Goal: Task Accomplishment & Management: Use online tool/utility

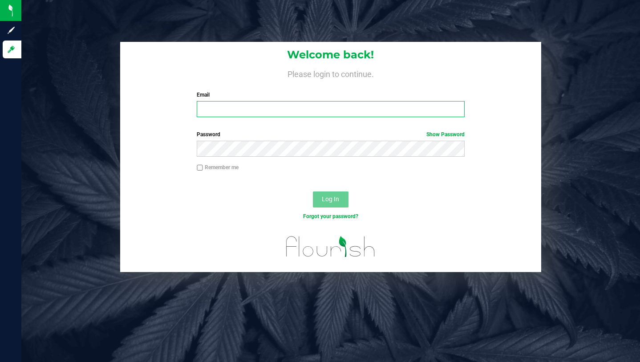
click at [283, 109] on input "Email" at bounding box center [331, 109] width 268 height 16
type input "[PERSON_NAME][EMAIL_ADDRESS][DOMAIN_NAME]"
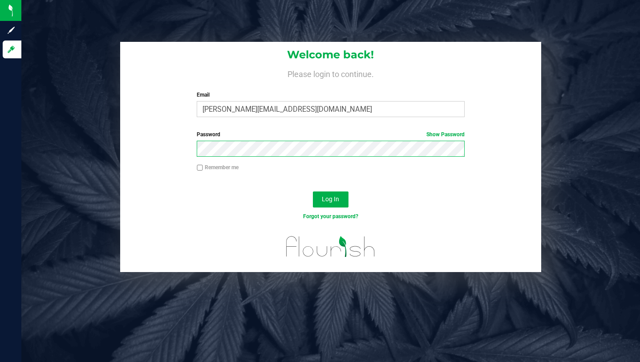
click at [313, 191] on button "Log In" at bounding box center [331, 199] width 36 height 16
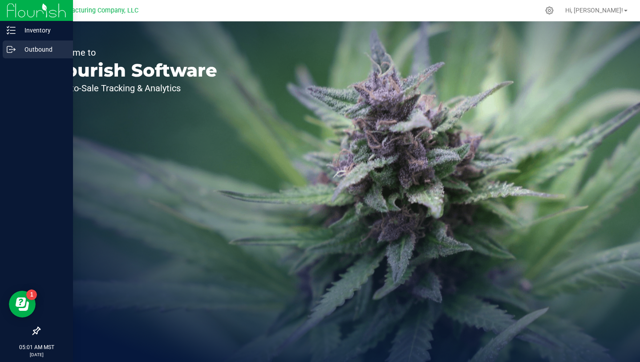
click at [20, 48] on p "Outbound" at bounding box center [42, 49] width 53 height 11
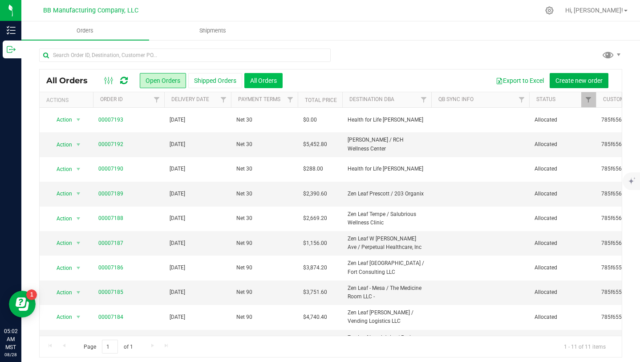
click at [260, 83] on button "All Orders" at bounding box center [263, 80] width 38 height 15
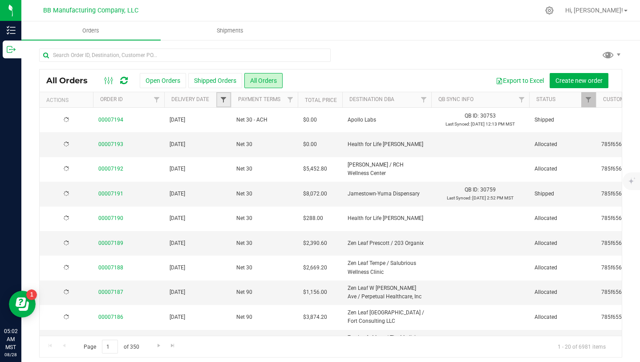
click at [223, 102] on span "Filter" at bounding box center [223, 99] width 7 height 7
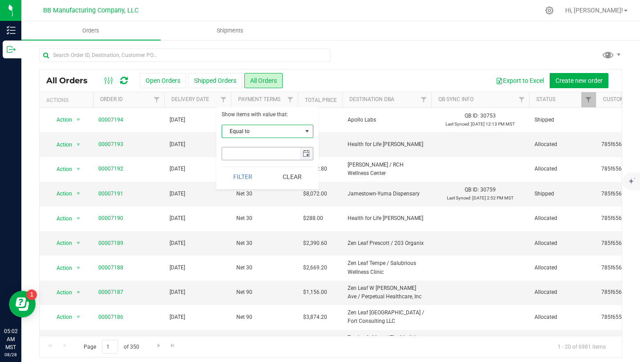
click at [308, 152] on span "select" at bounding box center [306, 153] width 7 height 7
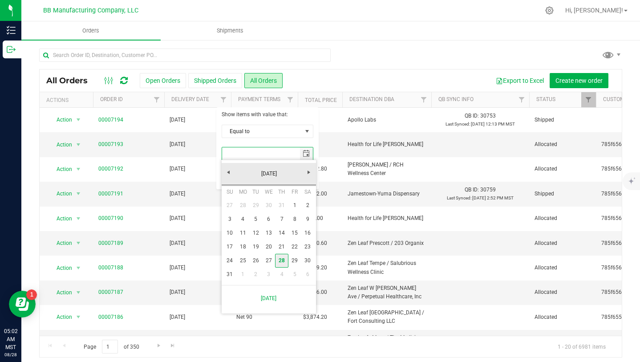
click at [281, 262] on link "28" at bounding box center [281, 261] width 13 height 14
type input "[DATE]"
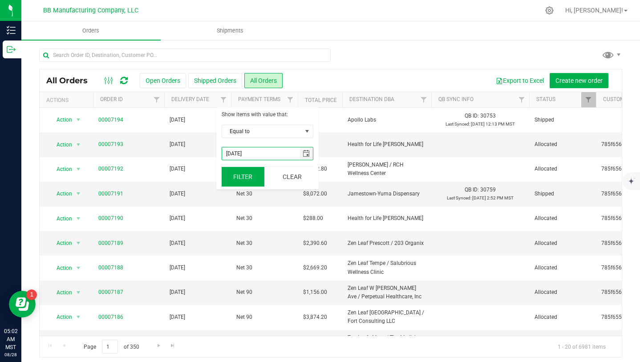
click at [243, 180] on button "Filter" at bounding box center [243, 177] width 43 height 20
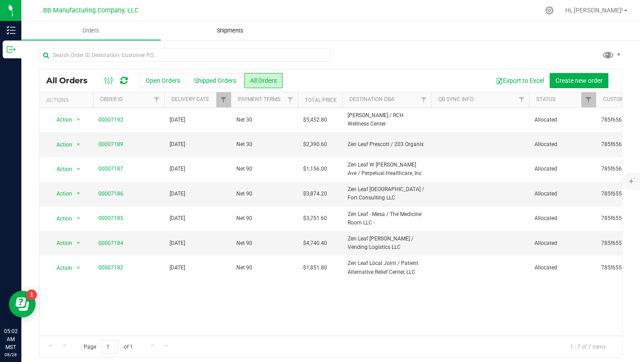
click at [236, 33] on span "Shipments" at bounding box center [230, 31] width 51 height 8
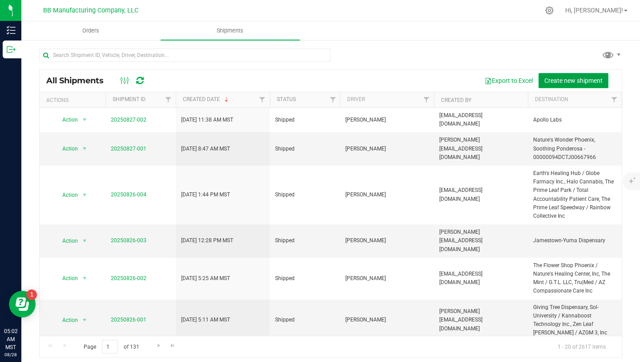
click at [545, 79] on span "Create new shipment" at bounding box center [573, 80] width 58 height 7
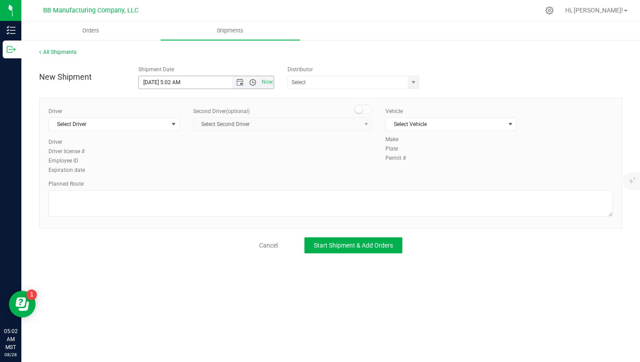
click at [254, 83] on span "Open the time view" at bounding box center [252, 82] width 7 height 7
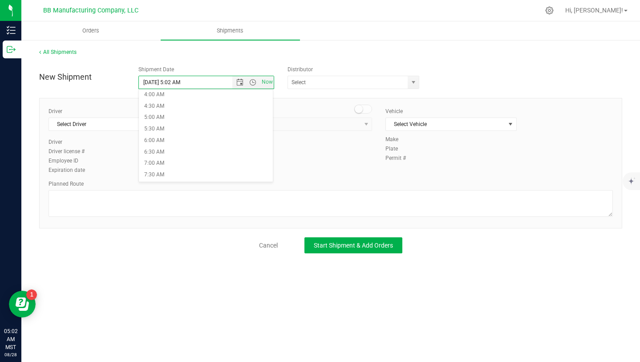
scroll to position [94, 0]
click at [162, 141] on li "6:00 AM" at bounding box center [206, 140] width 134 height 12
type input "[DATE] 6:00 AM"
click at [414, 85] on span "select" at bounding box center [413, 82] width 7 height 7
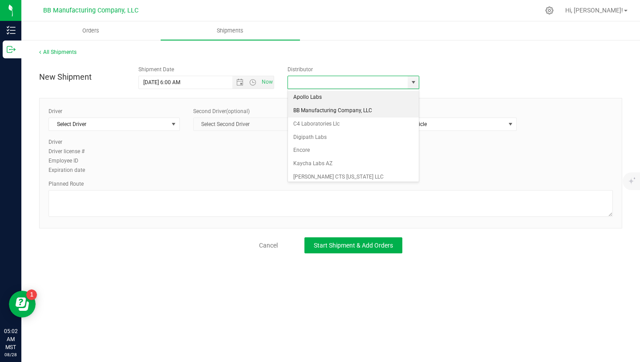
click at [321, 109] on li "BB Manufacturing Company, LLC" at bounding box center [353, 110] width 131 height 13
type input "BB Manufacturing Company, LLC"
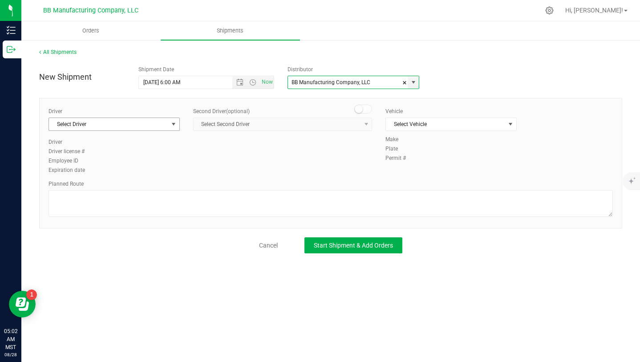
click at [171, 123] on span "select" at bounding box center [173, 124] width 7 height 7
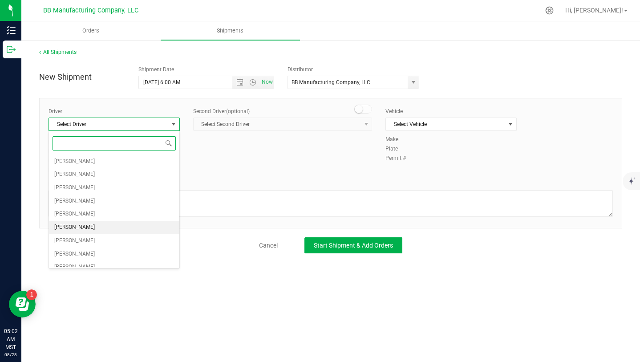
click at [138, 224] on li "[PERSON_NAME]" at bounding box center [114, 227] width 130 height 13
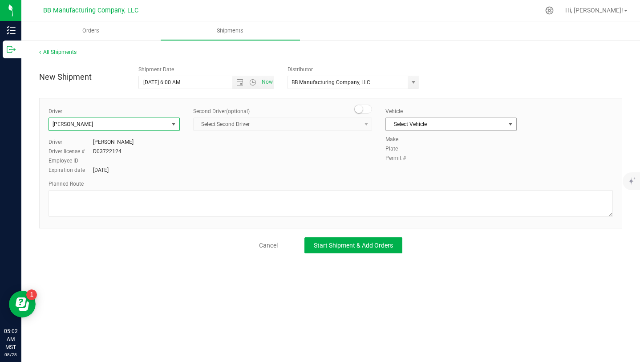
click at [511, 123] on span "select" at bounding box center [510, 124] width 7 height 7
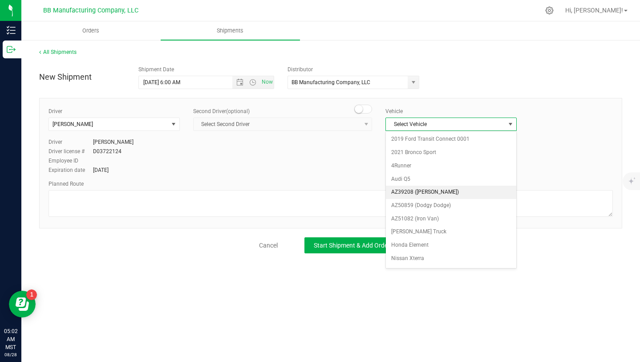
click at [461, 194] on li "AZ39208 ([PERSON_NAME])" at bounding box center [451, 192] width 130 height 13
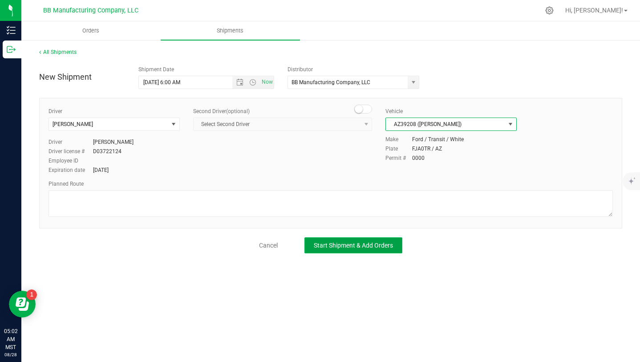
click at [372, 243] on span "Start Shipment & Add Orders" at bounding box center [353, 245] width 79 height 7
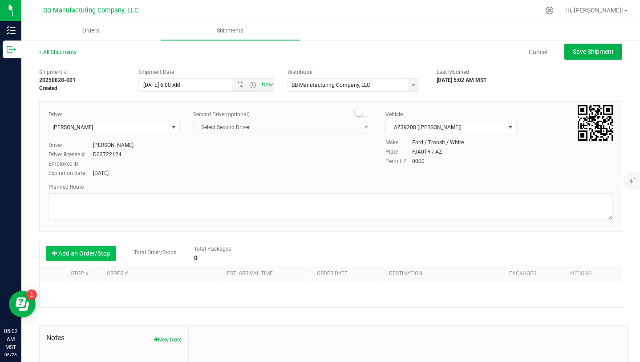
click at [78, 251] on button "Add an Order/Stop" at bounding box center [81, 253] width 70 height 15
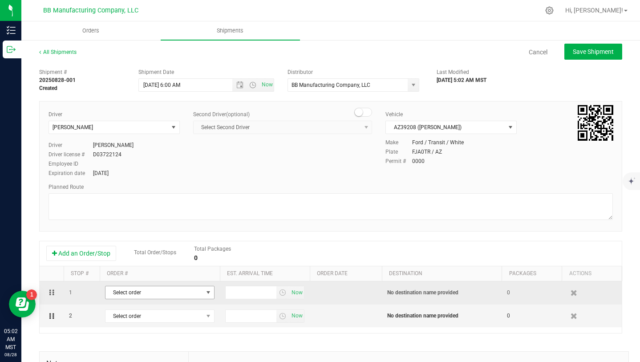
click at [214, 292] on span "Select order" at bounding box center [159, 292] width 109 height 13
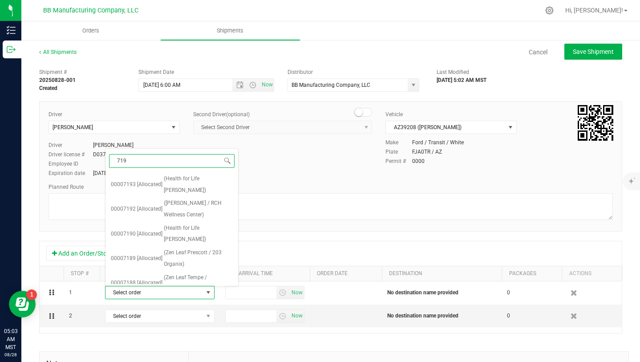
type input "7192"
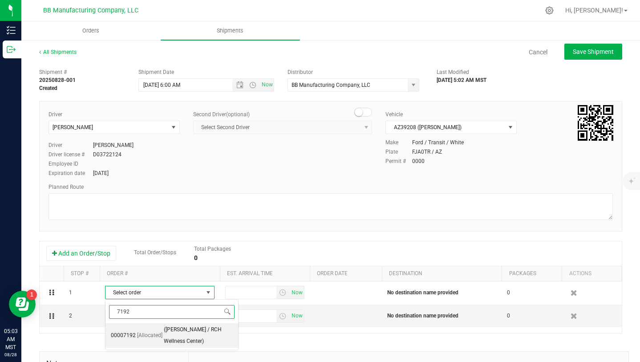
click at [207, 331] on span "([PERSON_NAME] / RCH Wellness Center)" at bounding box center [198, 335] width 69 height 23
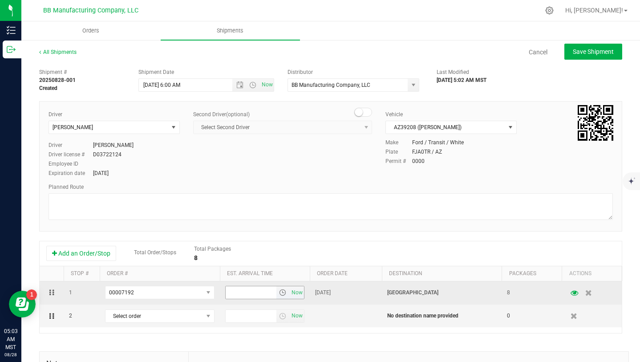
click at [282, 293] on span "select" at bounding box center [282, 292] width 7 height 7
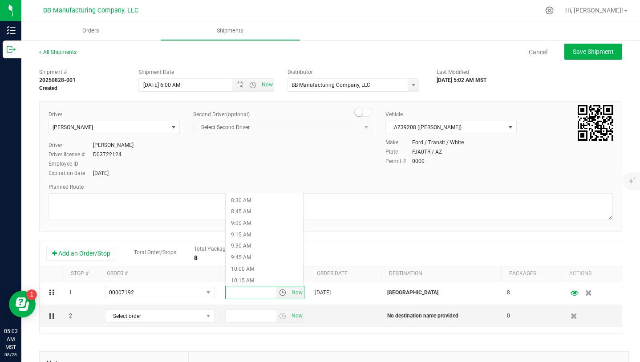
scroll to position [391, 0]
click at [255, 267] on li "10:00 AM" at bounding box center [264, 268] width 77 height 12
click at [207, 318] on span "select" at bounding box center [208, 315] width 7 height 7
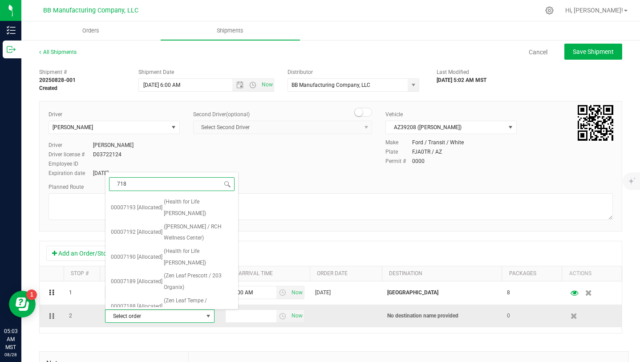
type input "7189"
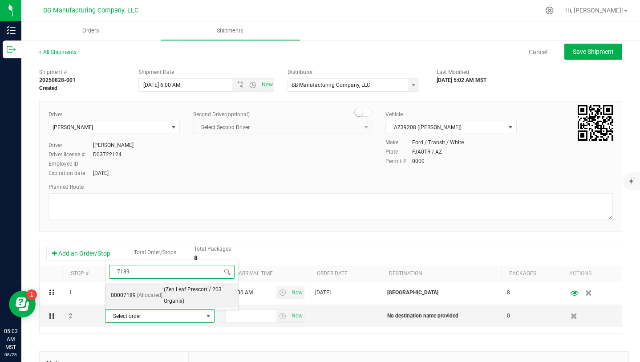
click at [203, 292] on span "(Zen Leaf Prescott / 203 Organix)" at bounding box center [198, 295] width 69 height 23
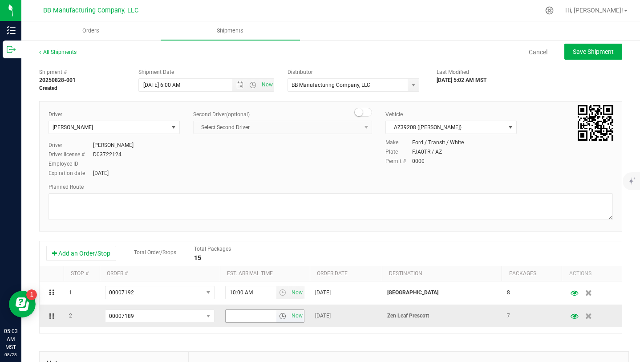
click at [286, 318] on span "select" at bounding box center [282, 315] width 7 height 7
click at [249, 265] on li "8:00 AM" at bounding box center [264, 267] width 77 height 12
click at [611, 54] on span "Save Shipment" at bounding box center [593, 51] width 41 height 7
type input "[DATE] 1:00 PM"
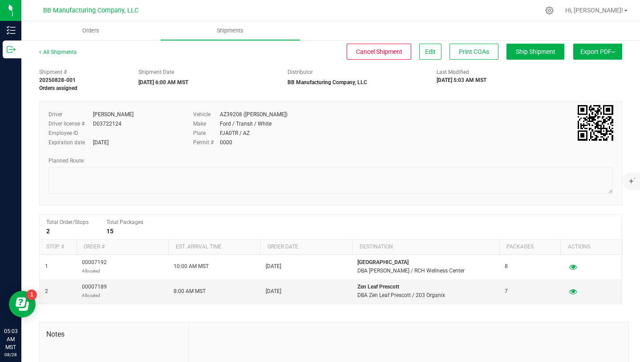
click at [606, 54] on span "Export PDF" at bounding box center [597, 51] width 35 height 7
click at [596, 71] on span "Manifest by Package ID" at bounding box center [584, 71] width 57 height 6
click at [609, 12] on span "Hi, [PERSON_NAME]!" at bounding box center [594, 10] width 58 height 7
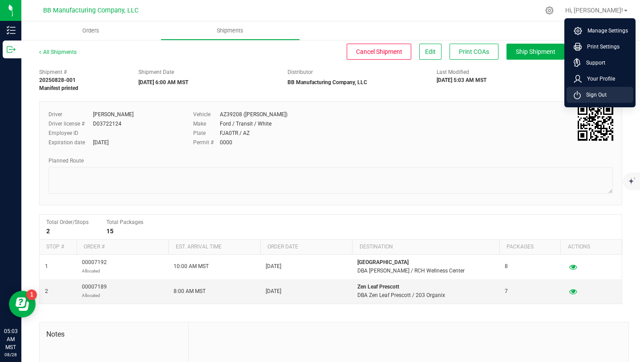
click at [599, 95] on span "Sign Out" at bounding box center [594, 94] width 26 height 9
